Goal: Complete application form

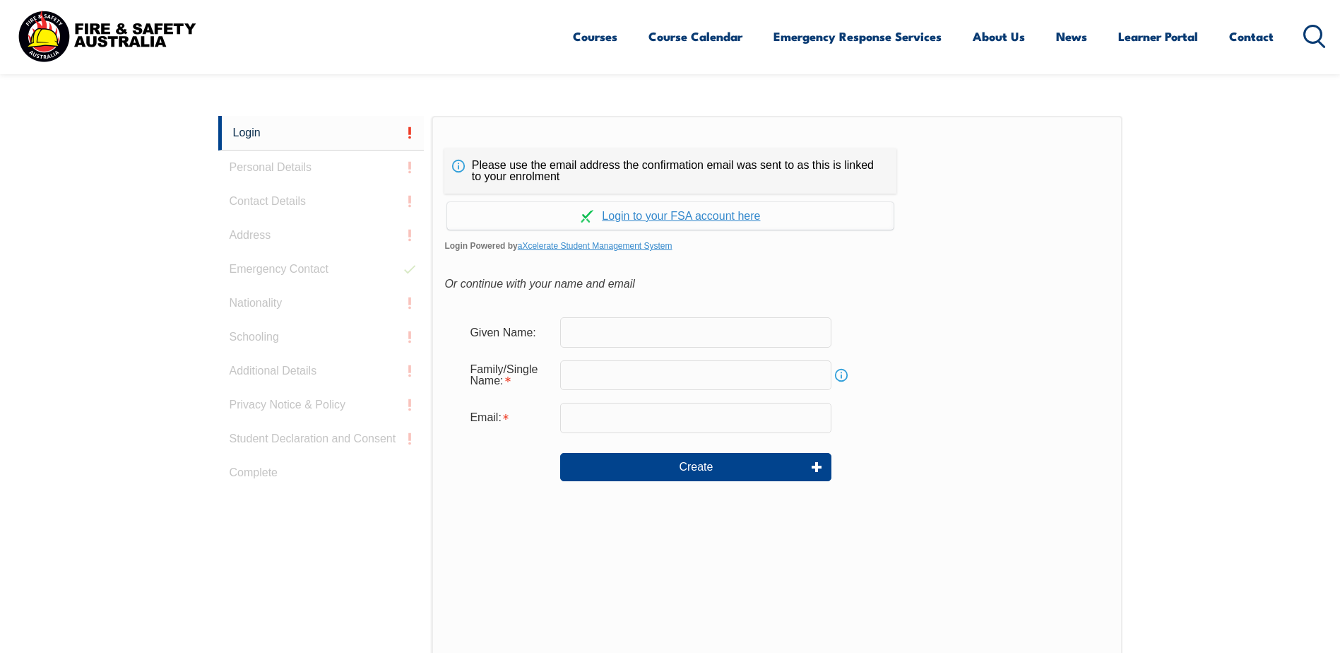
scroll to position [376, 0]
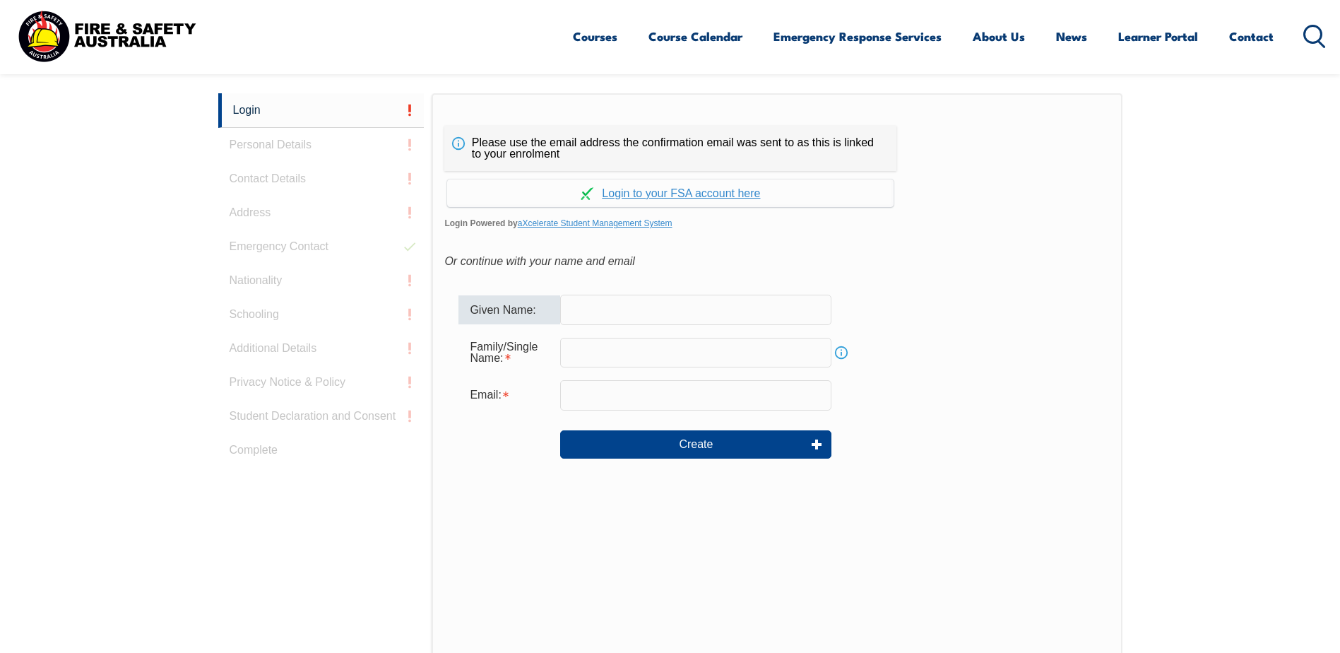
click at [602, 314] on input "text" at bounding box center [695, 309] width 271 height 30
type input "[PERSON_NAME]"
type input "Dato"
type input "[EMAIL_ADDRESS][DOMAIN_NAME]"
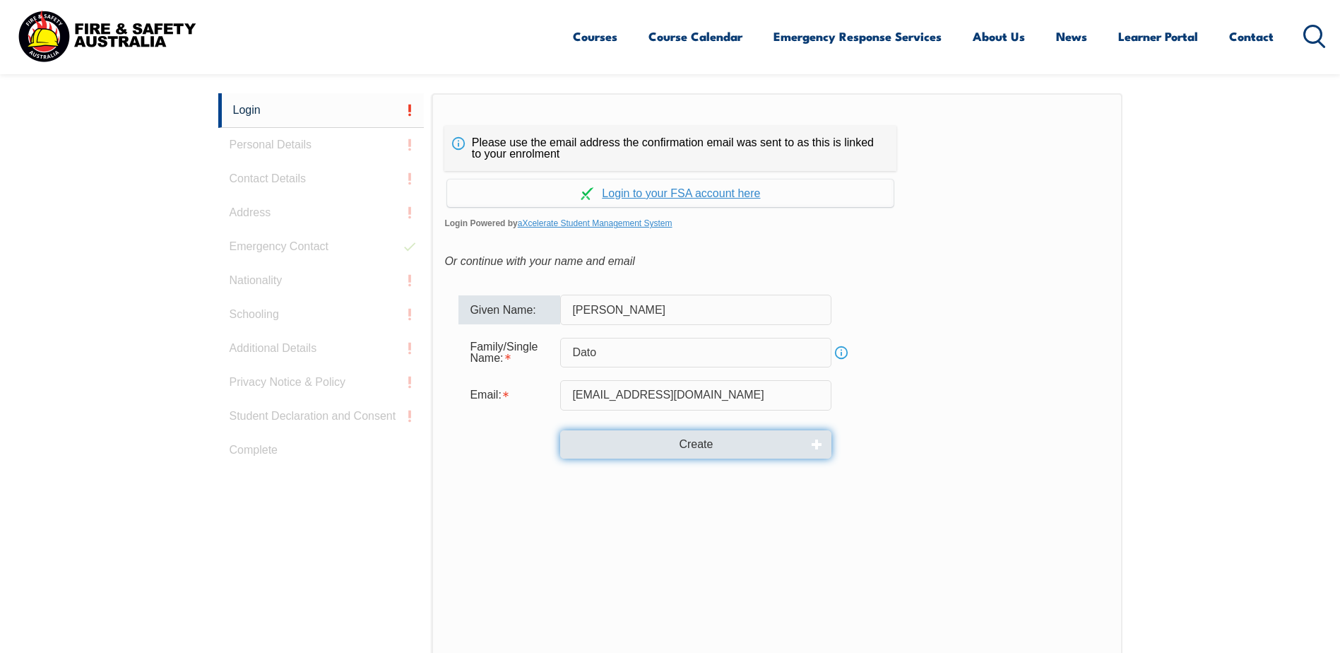
click at [715, 444] on button "Create" at bounding box center [695, 444] width 271 height 28
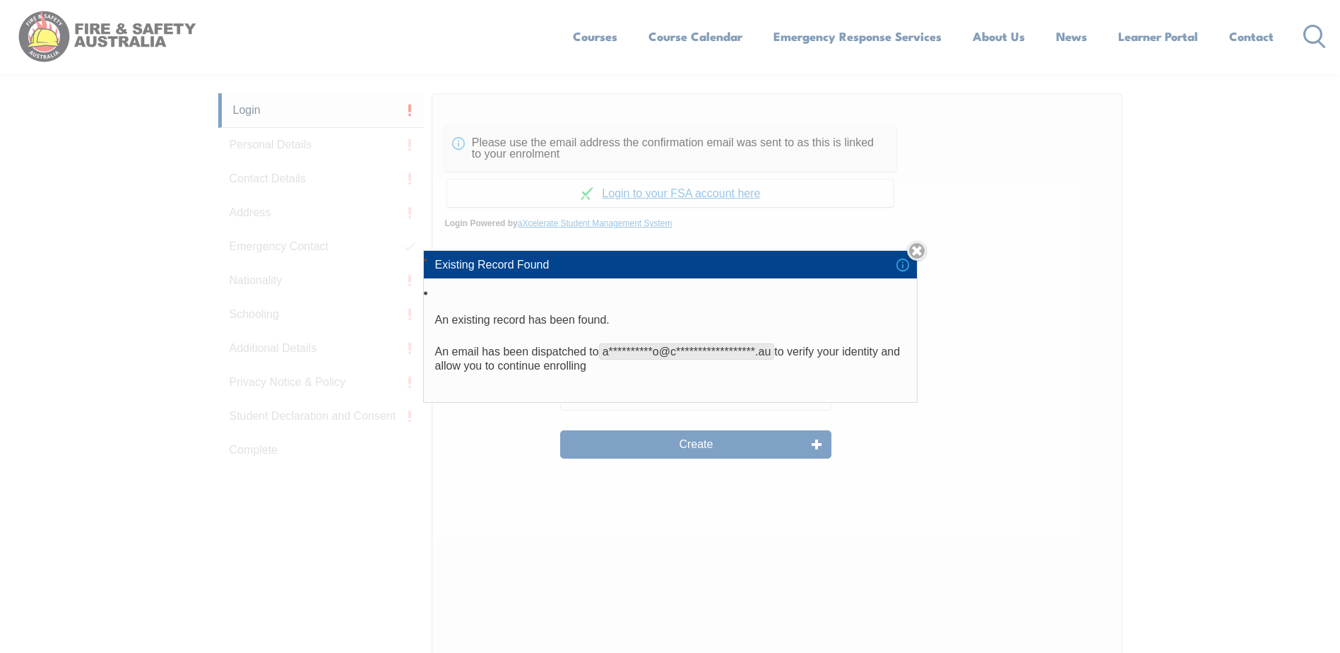
click at [698, 441] on div "**********" at bounding box center [670, 326] width 1340 height 653
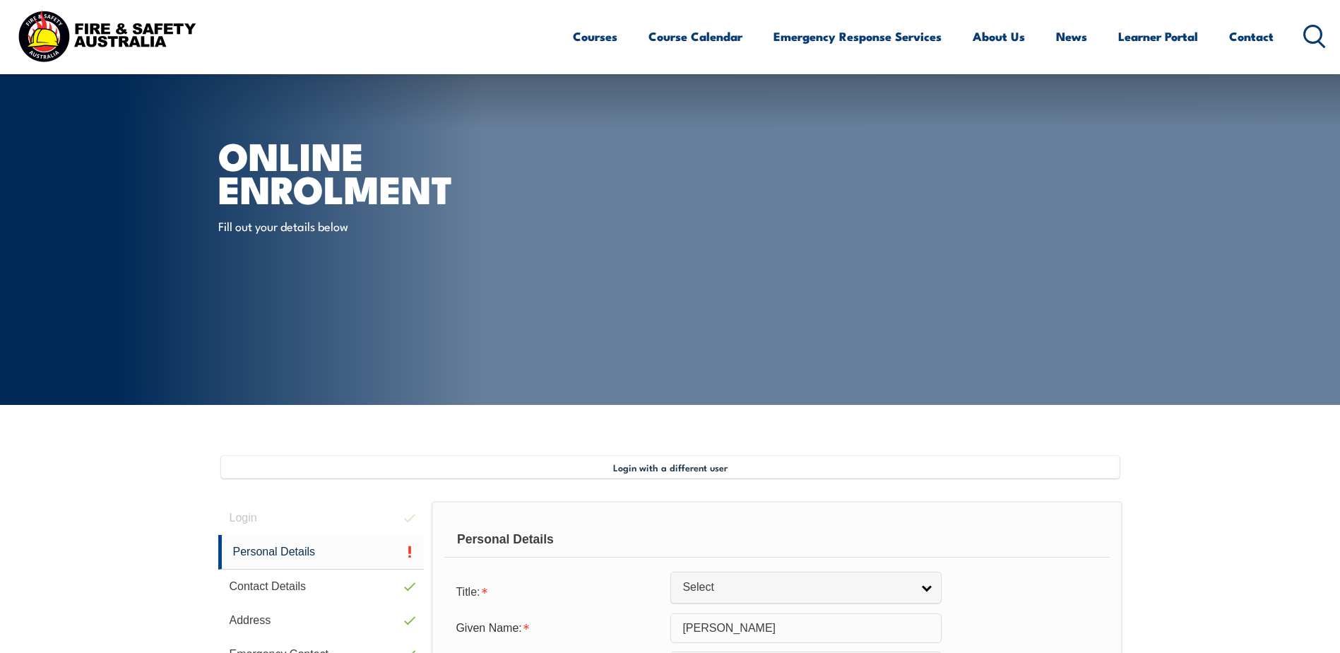
select select "M"
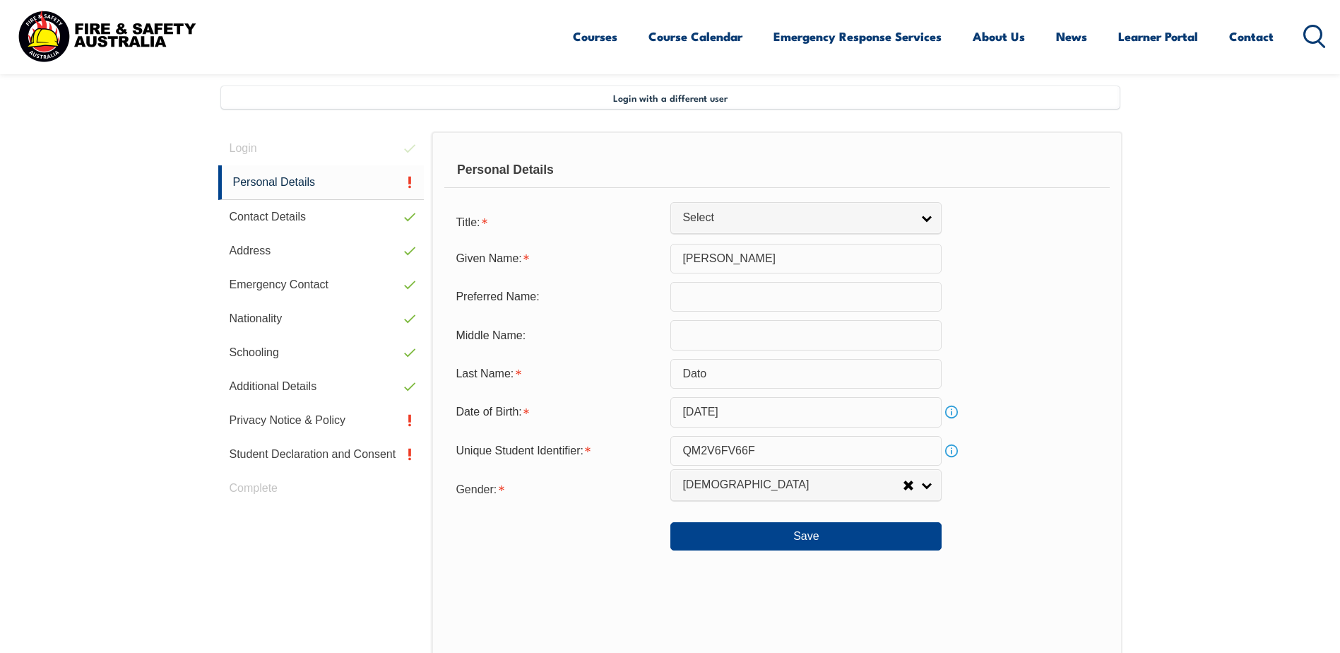
scroll to position [385, 0]
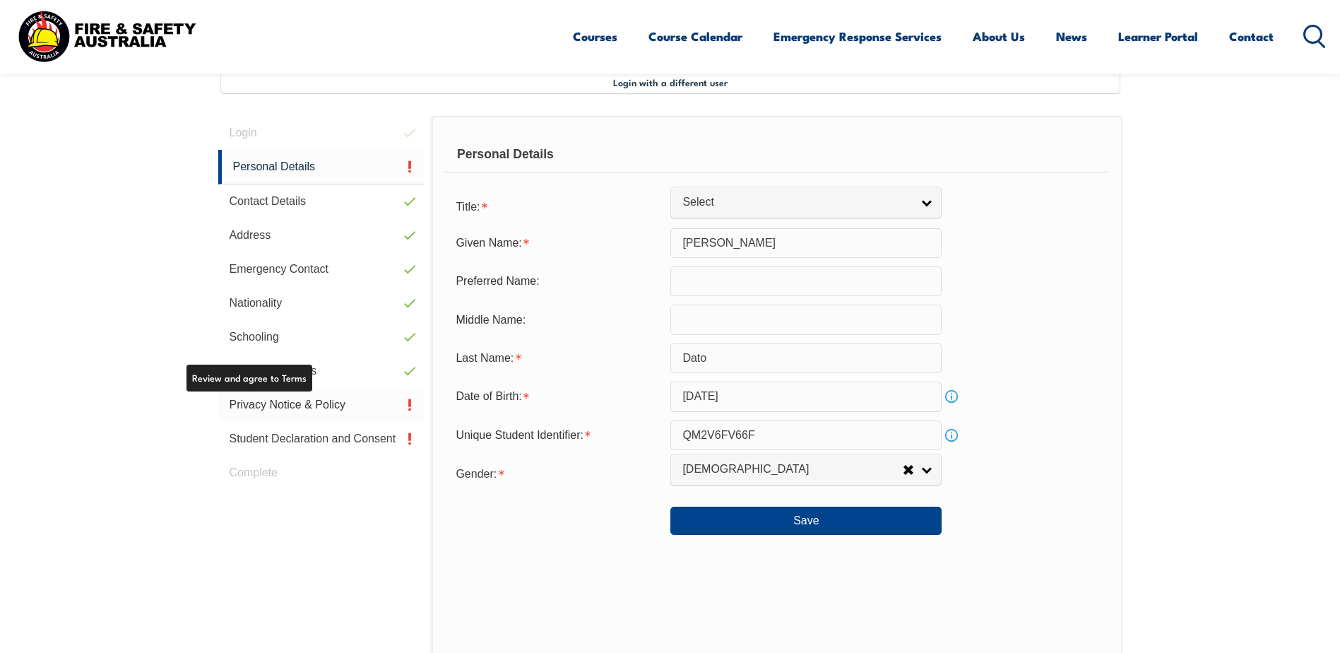
click at [295, 405] on link "Privacy Notice & Policy" at bounding box center [321, 405] width 206 height 34
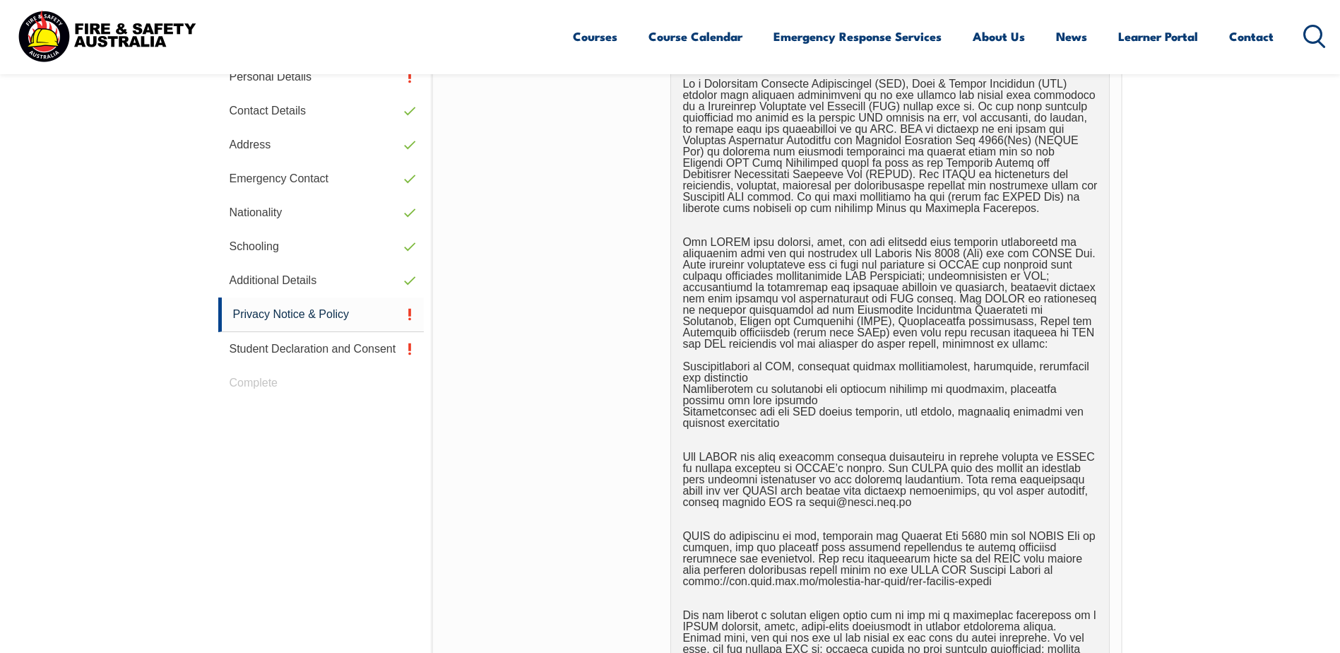
scroll to position [879, 0]
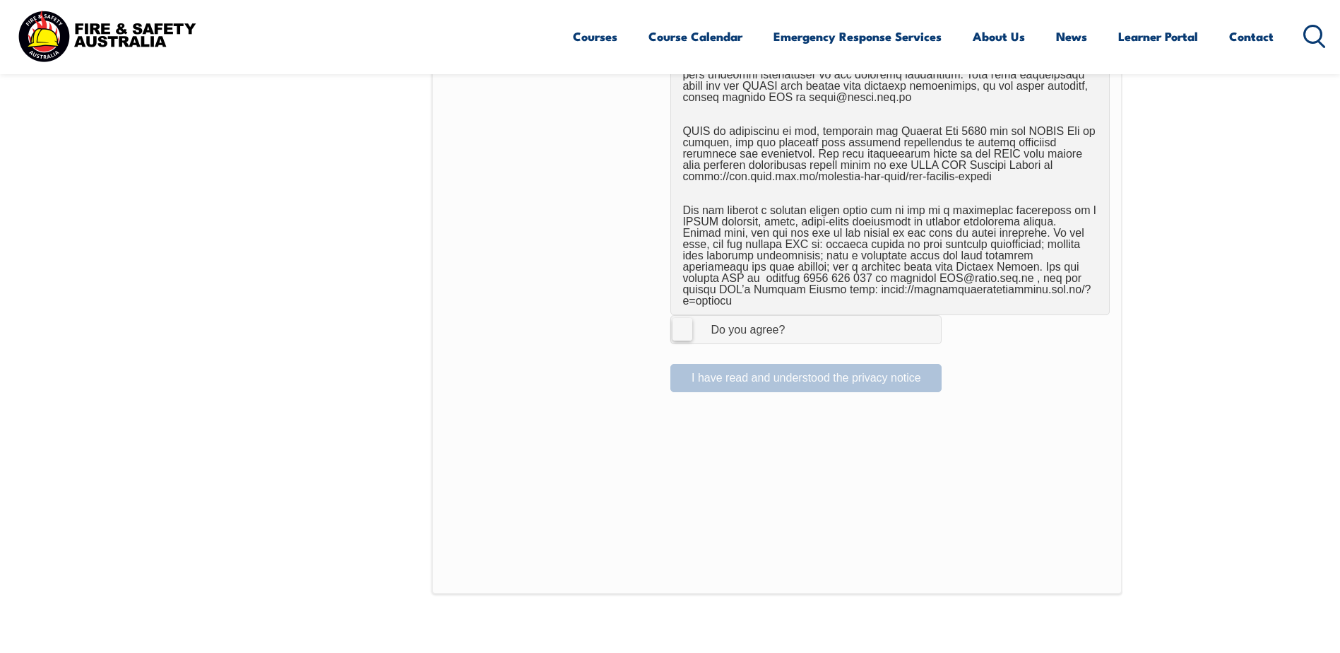
click at [681, 319] on label "I Agree Do you agree?" at bounding box center [805, 329] width 271 height 28
click at [796, 319] on input "I Agree Do you agree?" at bounding box center [808, 329] width 24 height 27
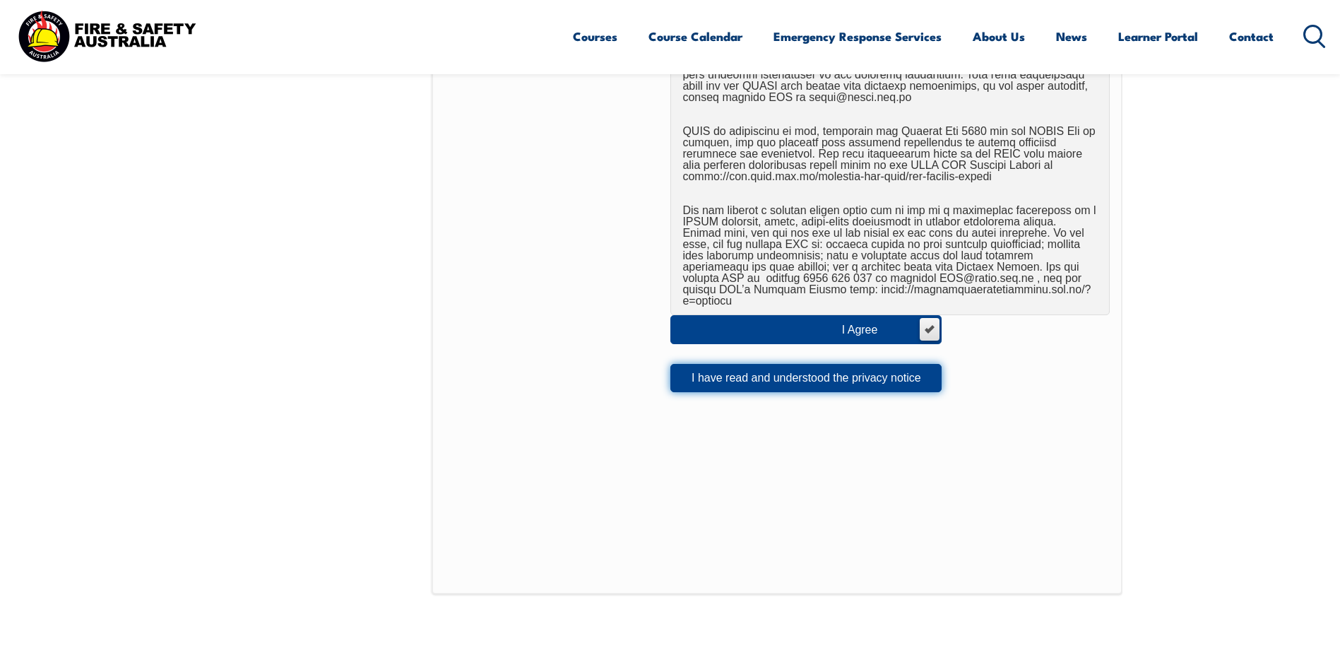
click at [758, 364] on button "I have read and understood the privacy notice" at bounding box center [805, 378] width 271 height 28
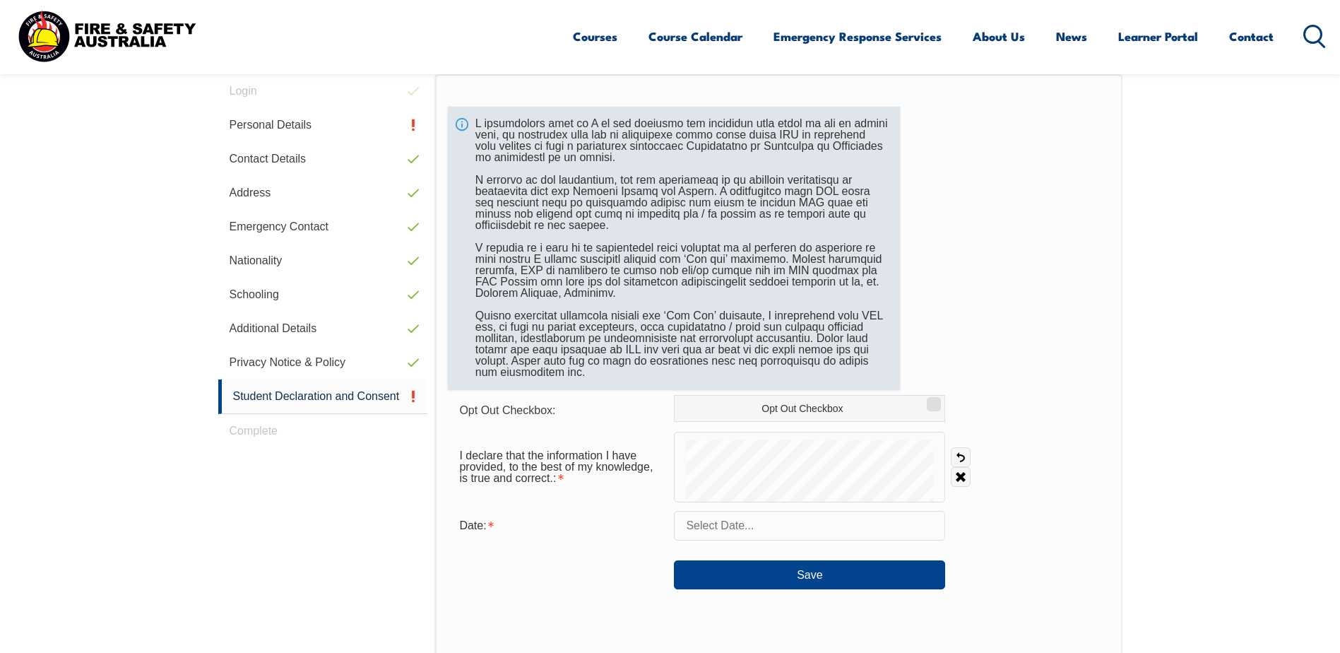
scroll to position [385, 0]
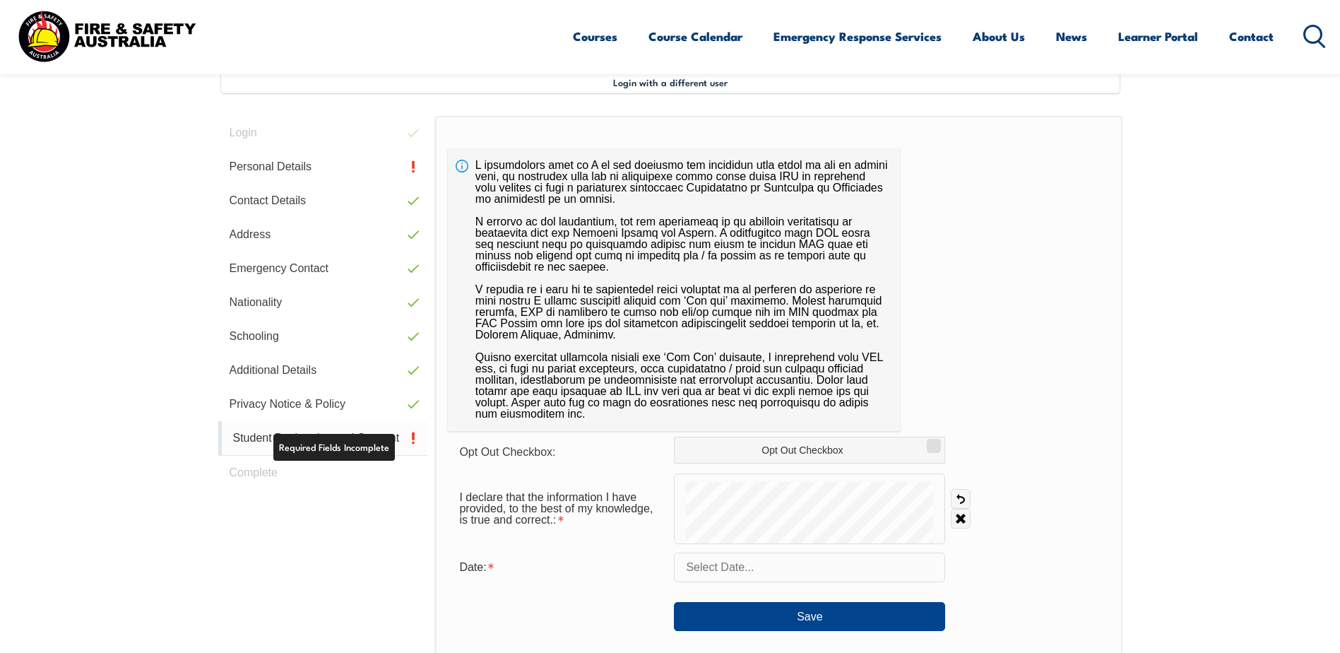
click at [400, 436] on link "Student Declaration and Consent" at bounding box center [323, 438] width 210 height 35
click at [731, 578] on input "text" at bounding box center [809, 567] width 271 height 30
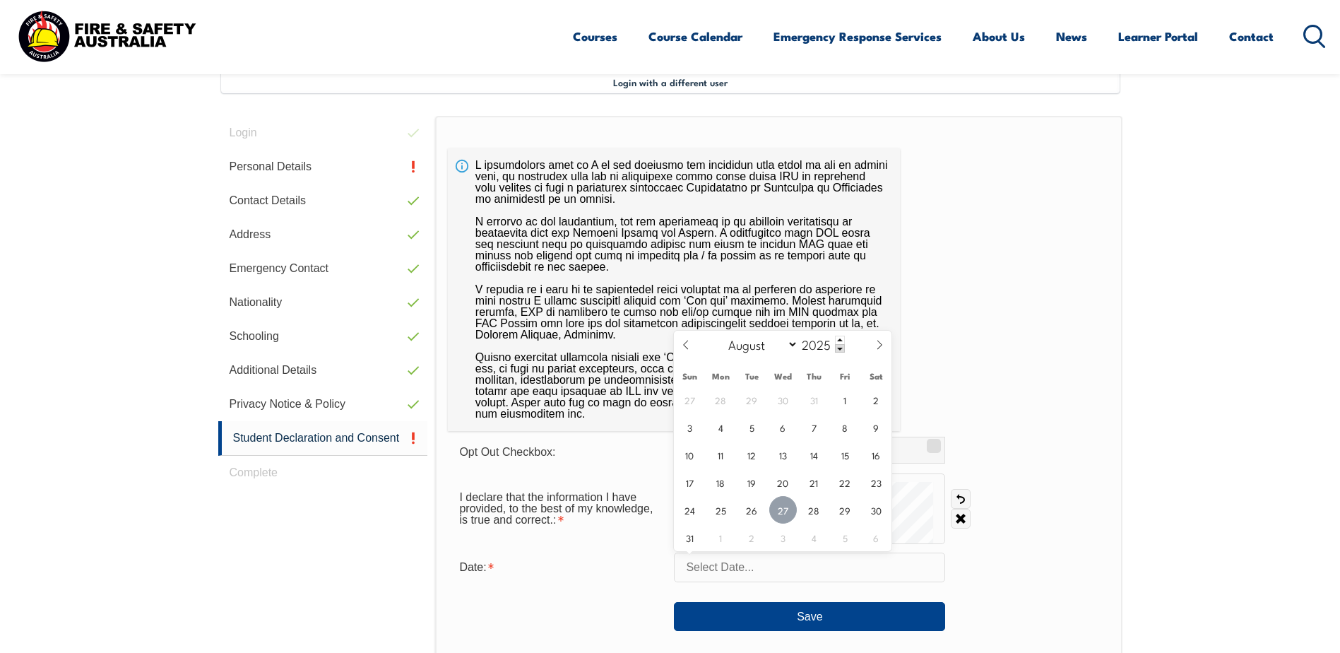
click at [778, 508] on span "27" at bounding box center [783, 510] width 28 height 28
type input "August 27, 2025"
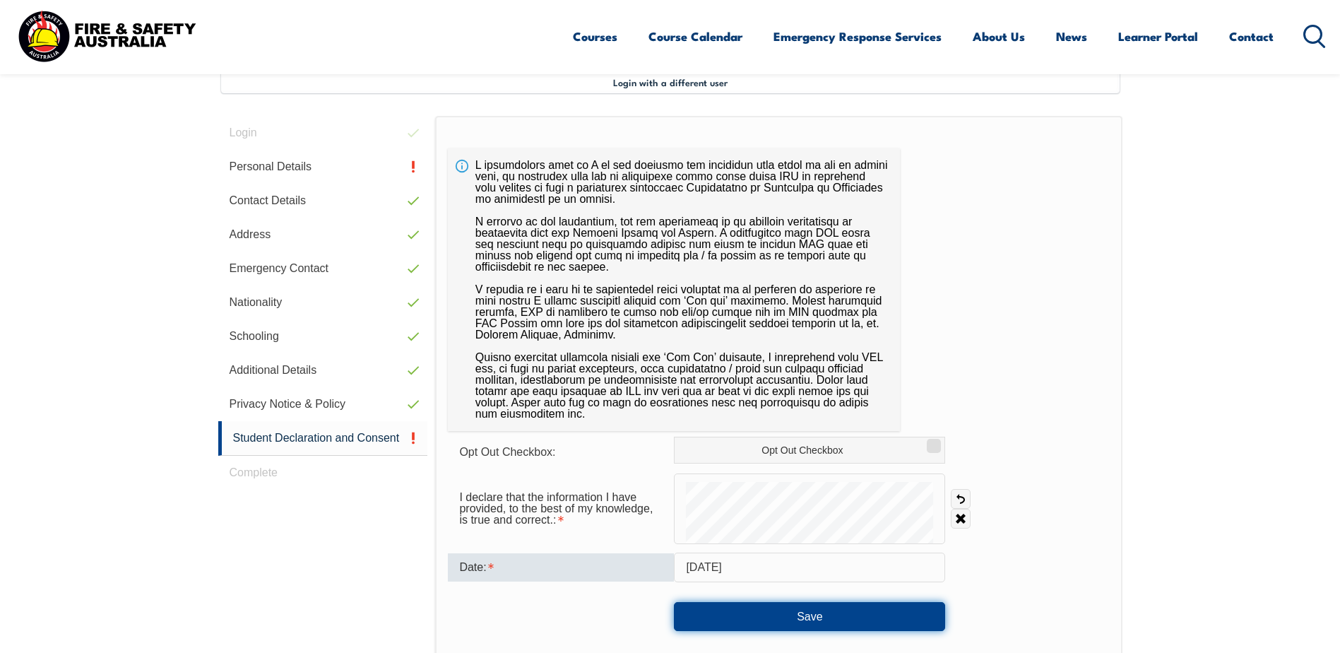
click at [799, 613] on button "Save" at bounding box center [809, 616] width 271 height 28
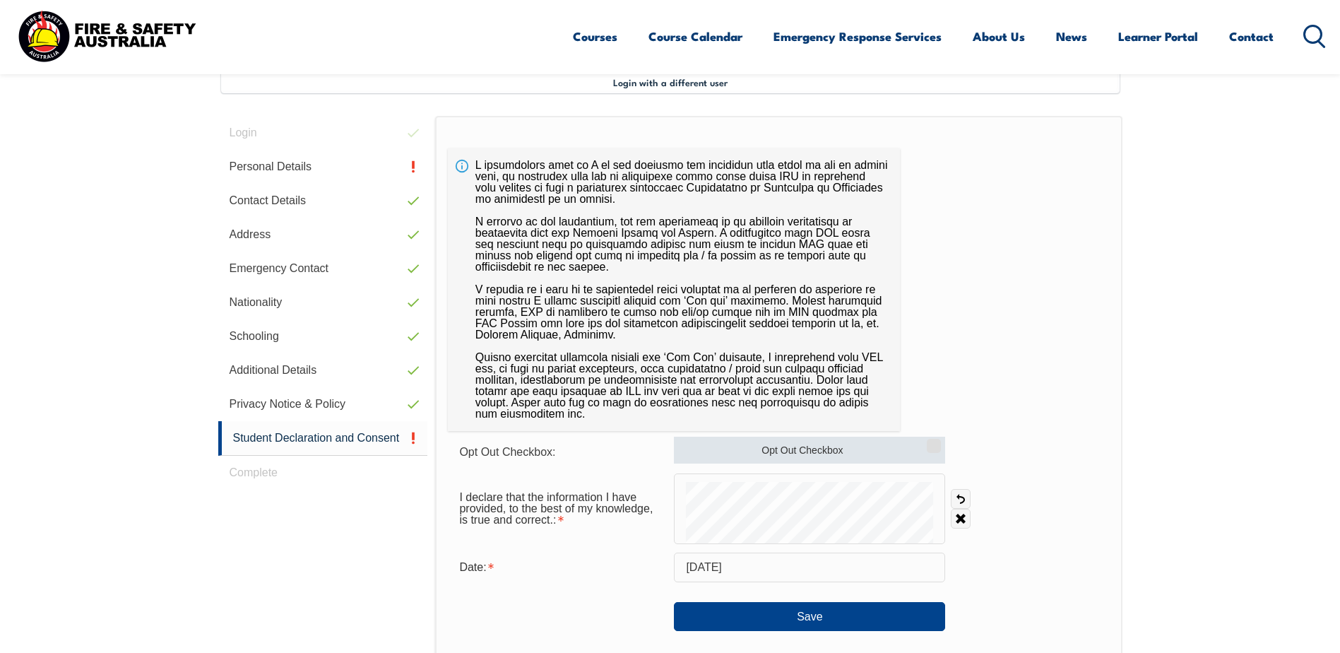
click at [934, 441] on input "Opt Out Checkbox" at bounding box center [931, 440] width 8 height 1
checkbox input "true"
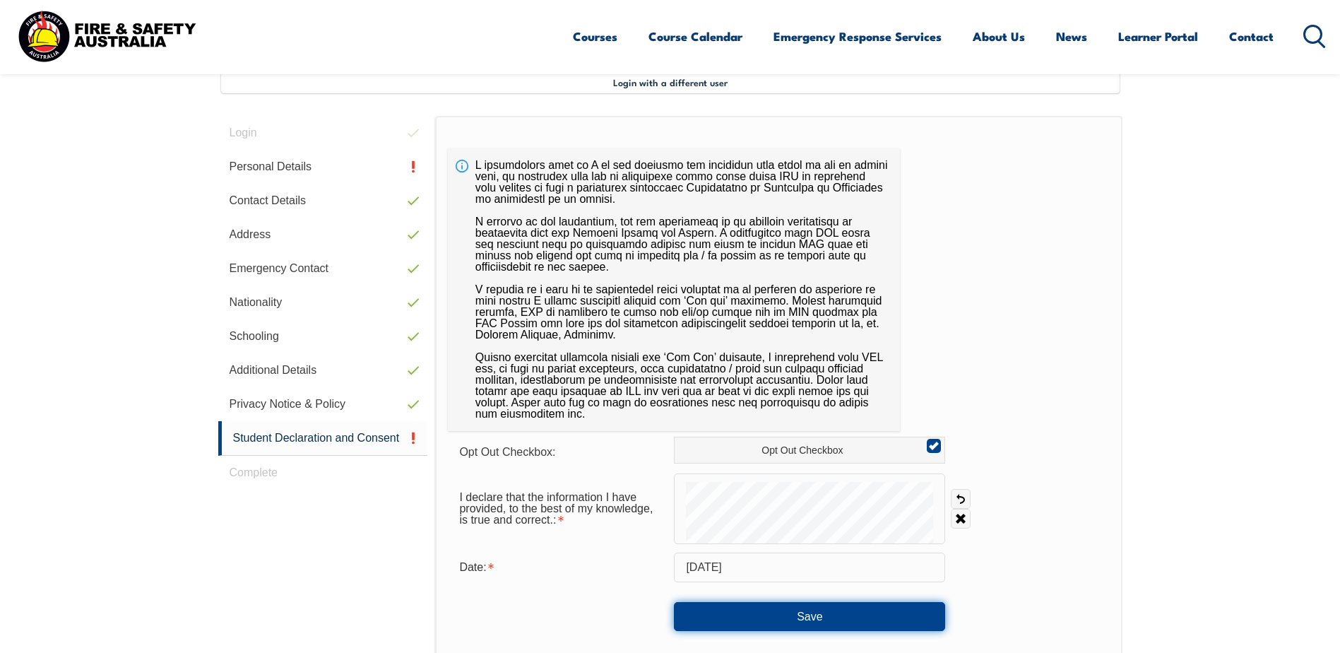
click at [847, 619] on button "Save" at bounding box center [809, 616] width 271 height 28
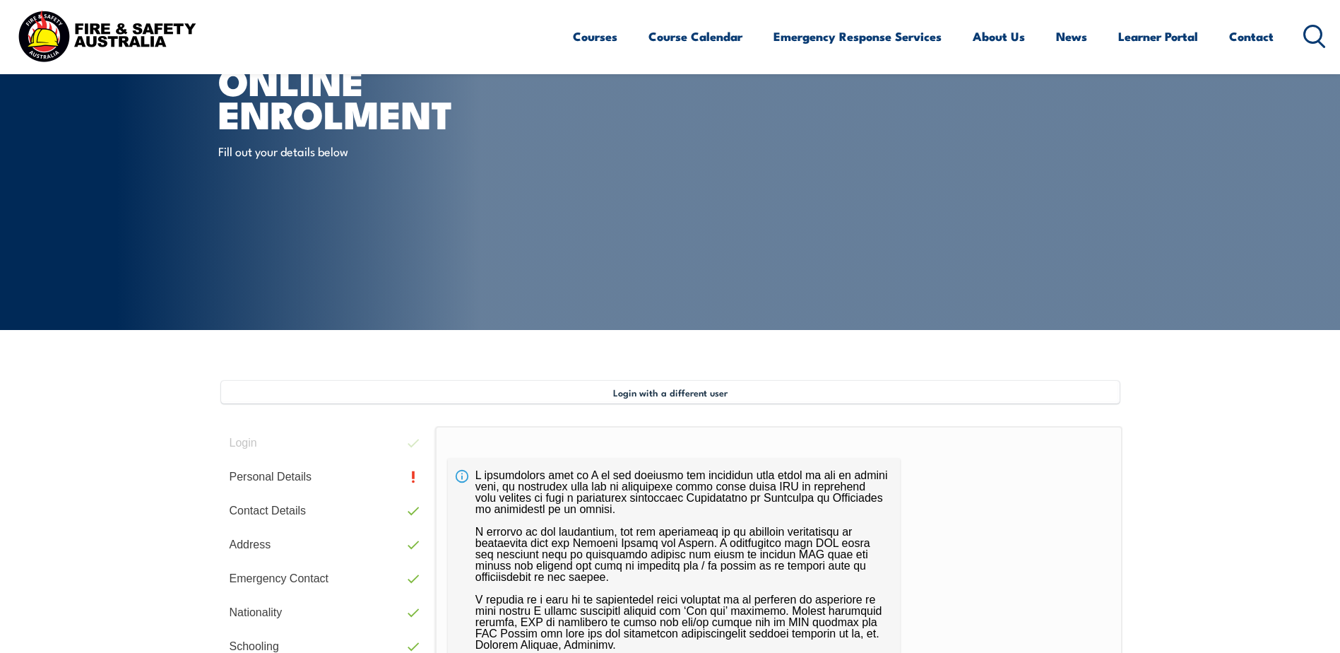
scroll to position [141, 0]
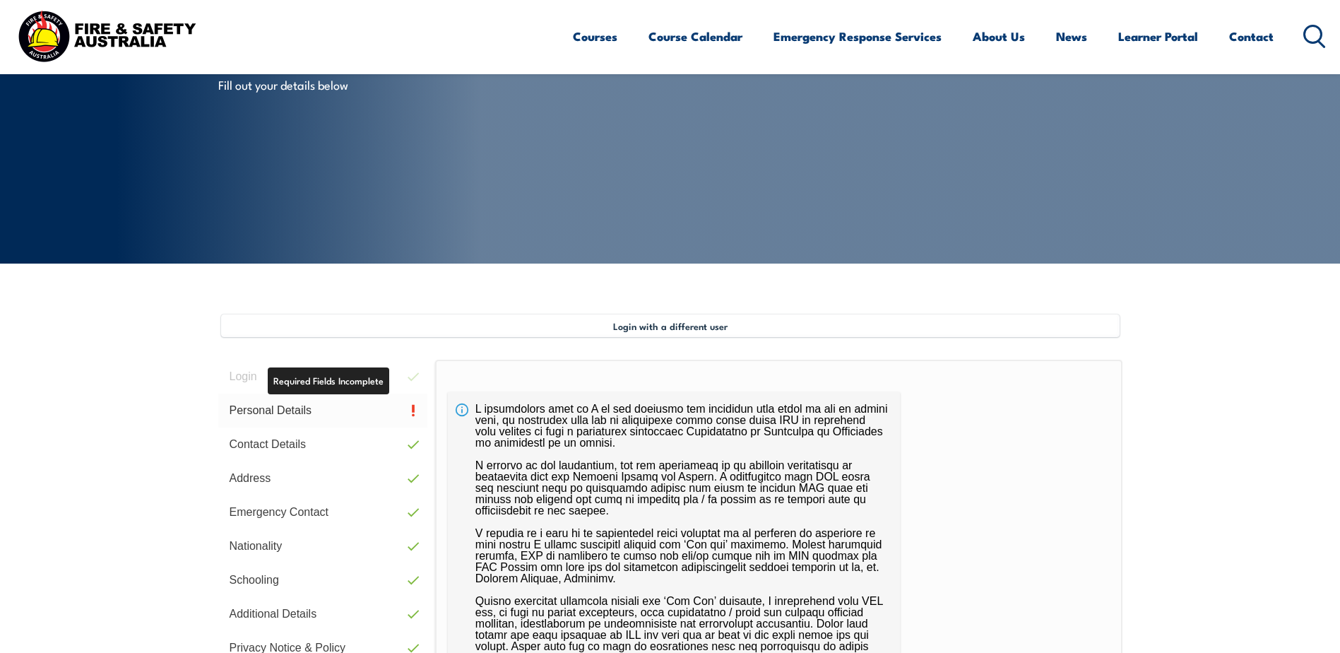
click at [365, 409] on link "Personal Details" at bounding box center [323, 410] width 210 height 34
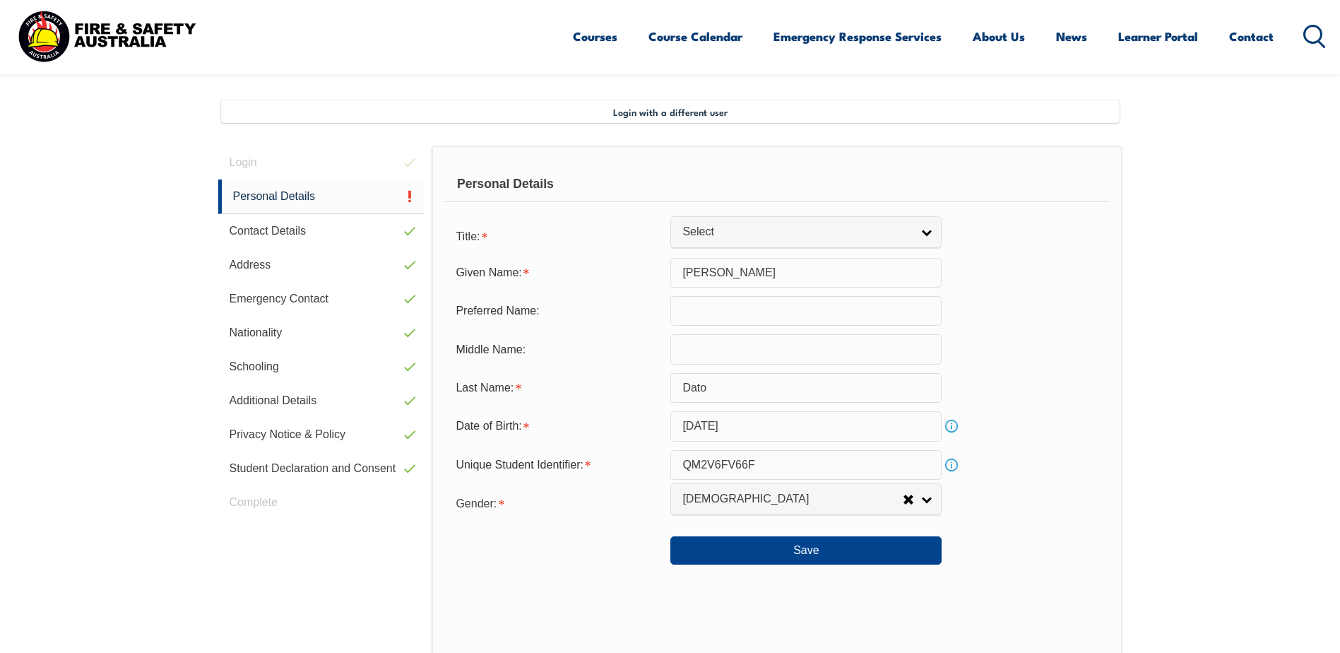
scroll to position [385, 0]
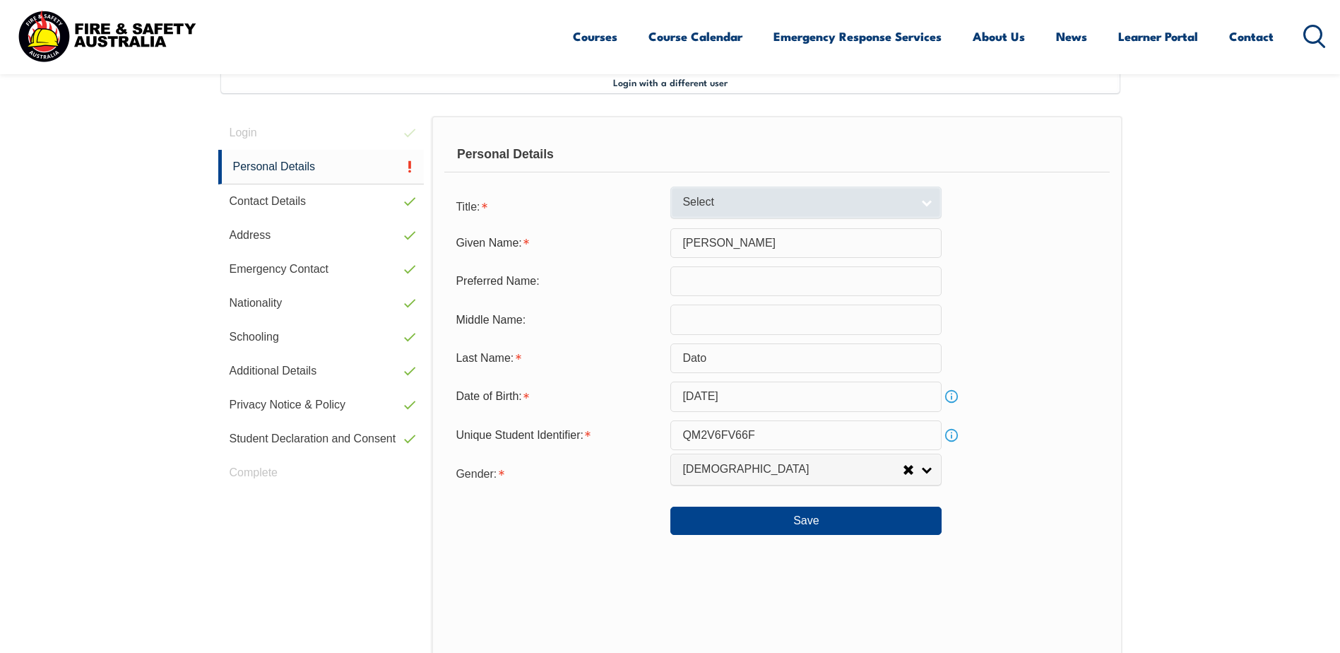
click at [708, 203] on span "Select" at bounding box center [796, 202] width 229 height 15
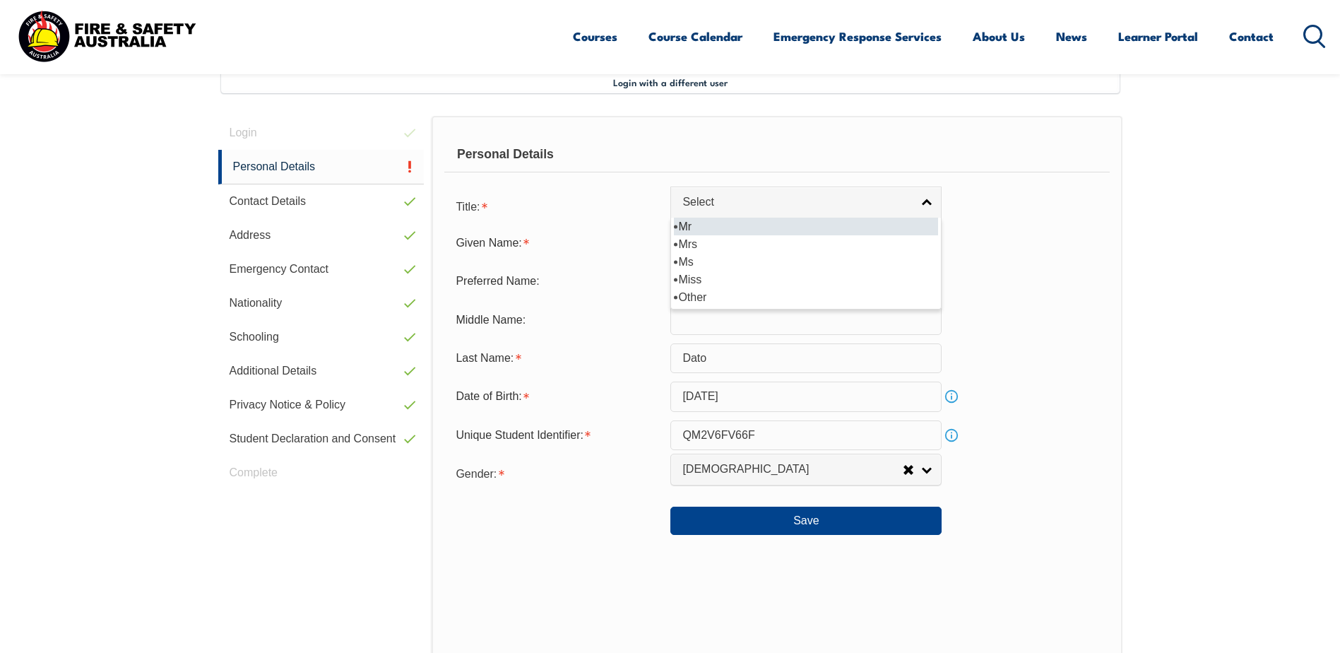
click at [692, 225] on li "Mr" at bounding box center [806, 227] width 264 height 18
select select "Mr"
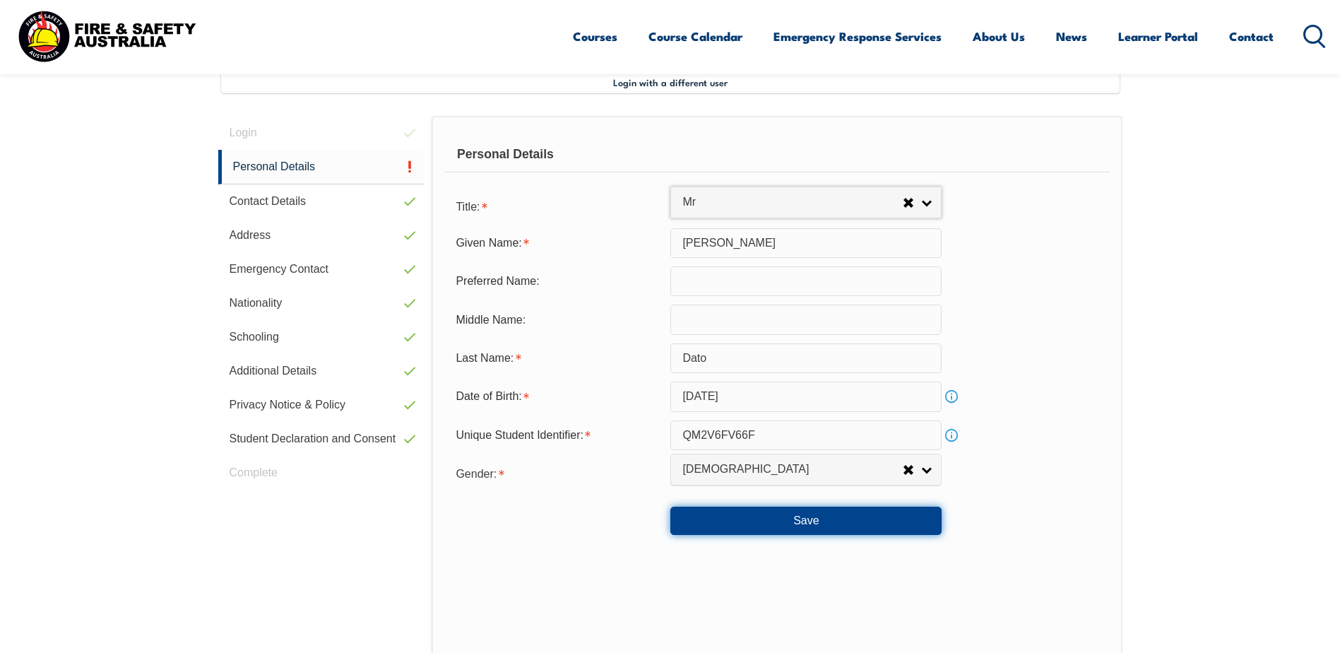
click at [799, 520] on button "Save" at bounding box center [805, 520] width 271 height 28
